Goal: Understand process/instructions: Learn how to perform a task or action

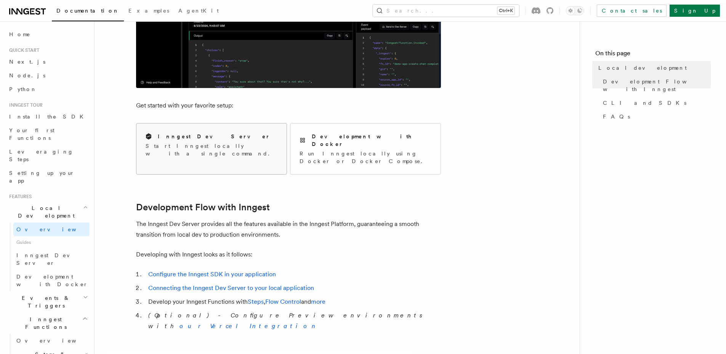
click at [203, 146] on p "Start Inngest locally with a single command." at bounding box center [212, 149] width 132 height 15
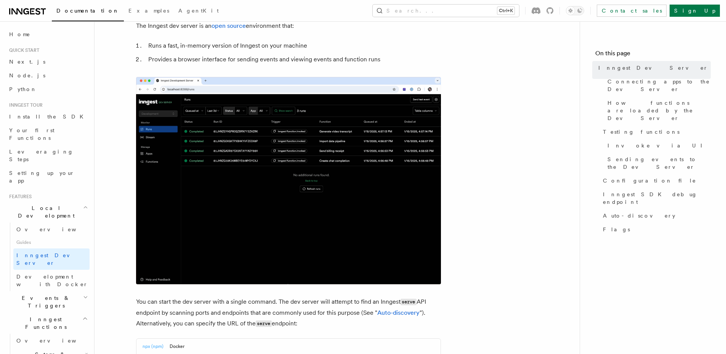
scroll to position [320, 0]
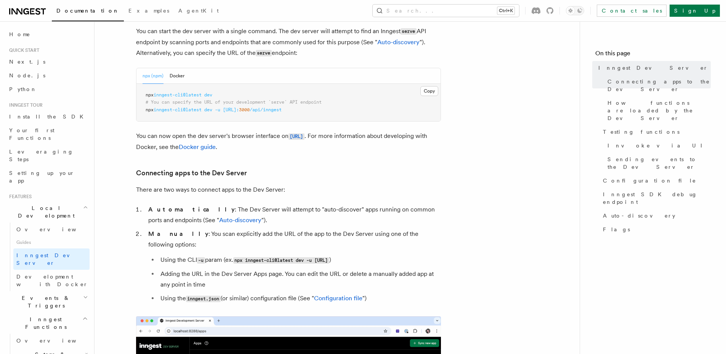
click at [160, 90] on pre "npx inngest-cli@latest dev # You can specify the URL of your development `serve…" at bounding box center [288, 103] width 304 height 38
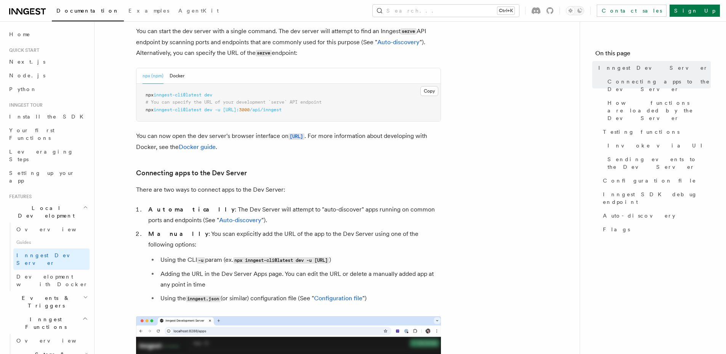
click at [160, 90] on pre "npx inngest-cli@latest dev # You can specify the URL of your development `serve…" at bounding box center [288, 103] width 304 height 38
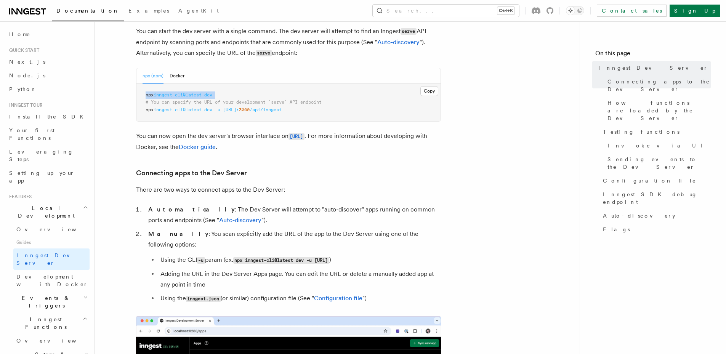
click at [160, 90] on pre "npx inngest-cli@latest dev # You can specify the URL of your development `serve…" at bounding box center [288, 103] width 304 height 38
copy code "npx inngest-cli@latest dev"
